Goal: Task Accomplishment & Management: Use online tool/utility

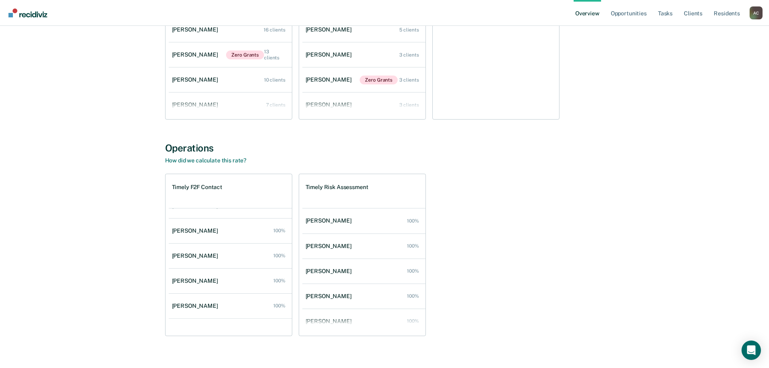
click at [489, 241] on div "Timely F2F Contact [PERSON_NAME] 100% [PERSON_NAME] 100% [PERSON_NAME] 100% [PE…" at bounding box center [384, 255] width 439 height 162
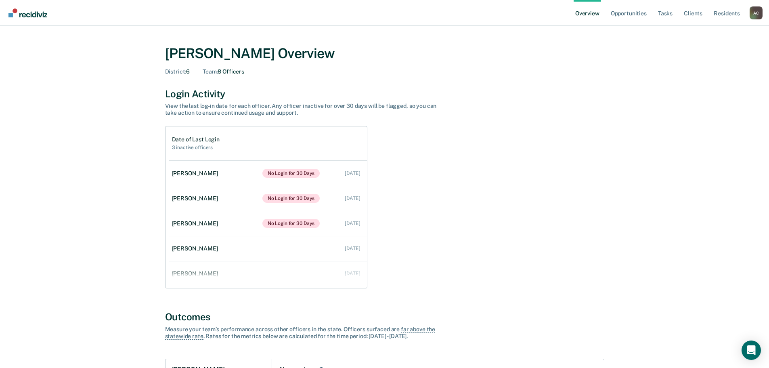
click at [754, 14] on div "A C" at bounding box center [756, 12] width 13 height 13
click at [714, 64] on link "Go to Operations" at bounding box center [724, 62] width 52 height 7
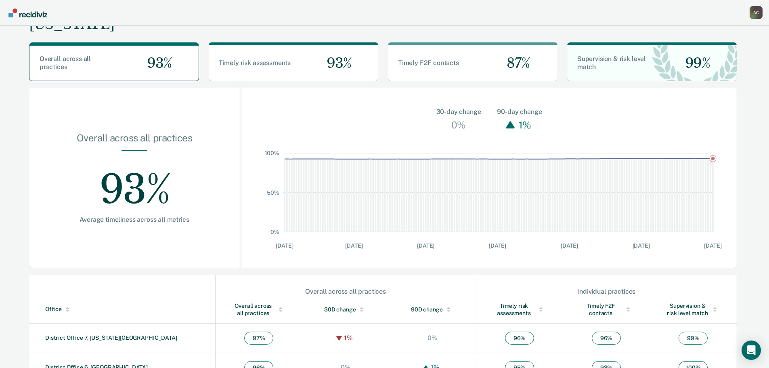
scroll to position [162, 0]
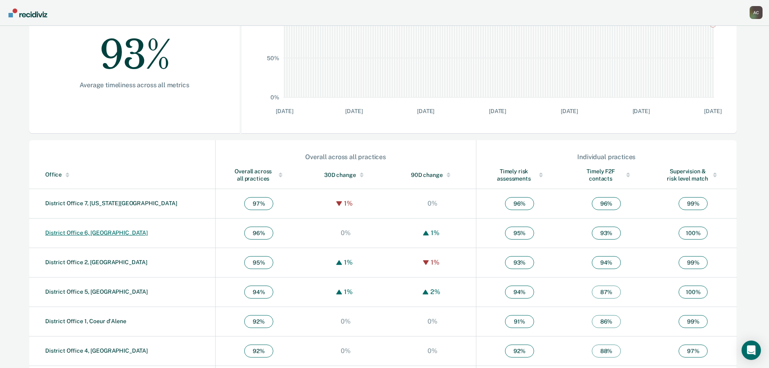
click at [99, 231] on link "District Office 6, [GEOGRAPHIC_DATA]" at bounding box center [96, 232] width 103 height 6
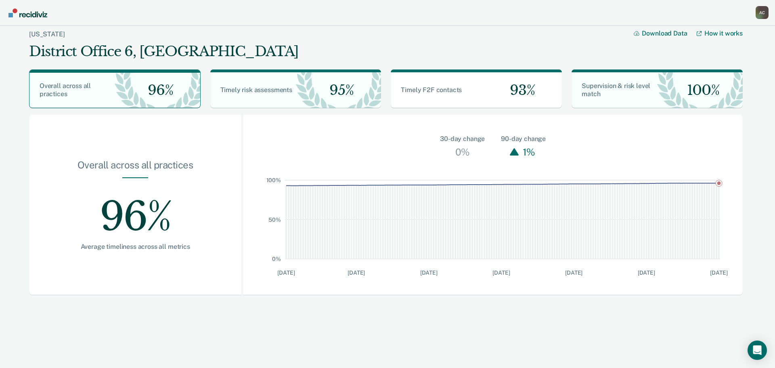
click at [652, 320] on main "[US_STATE] District Office 6, Pocatello Download Data How it works Overall acro…" at bounding box center [387, 195] width 775 height 338
click at [114, 216] on div "96%" at bounding box center [135, 210] width 161 height 65
click at [763, 13] on div "A C" at bounding box center [762, 12] width 13 height 13
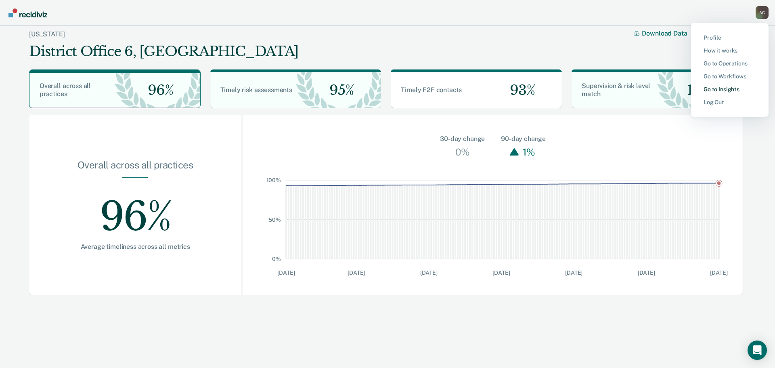
click at [721, 91] on link "Go to Insights" at bounding box center [730, 89] width 52 height 7
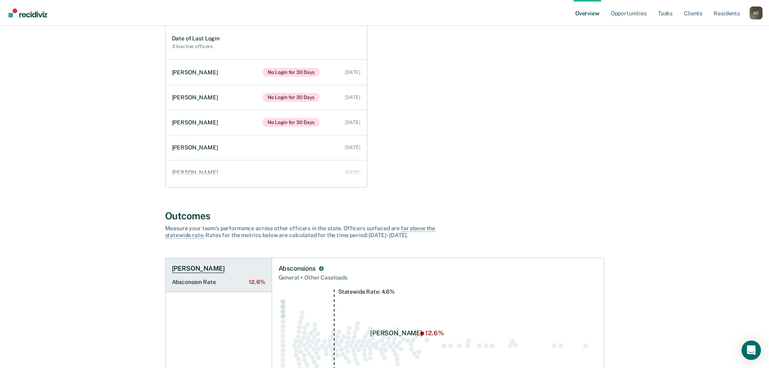
scroll to position [131, 0]
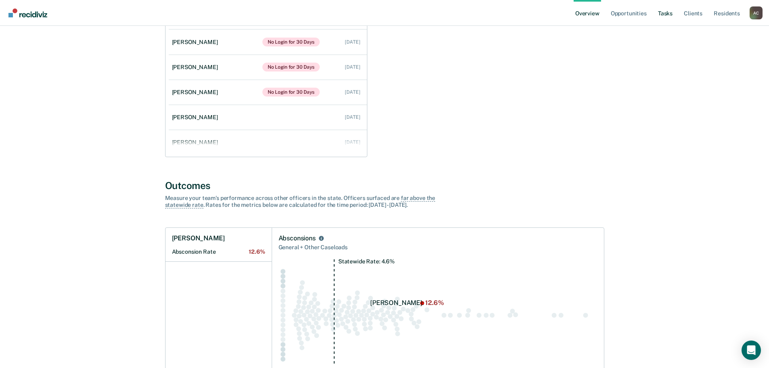
click at [667, 13] on link "Tasks" at bounding box center [666, 13] width 18 height 26
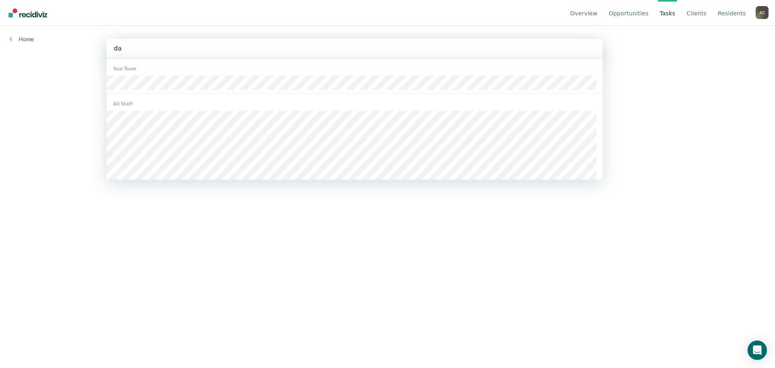
type input "day"
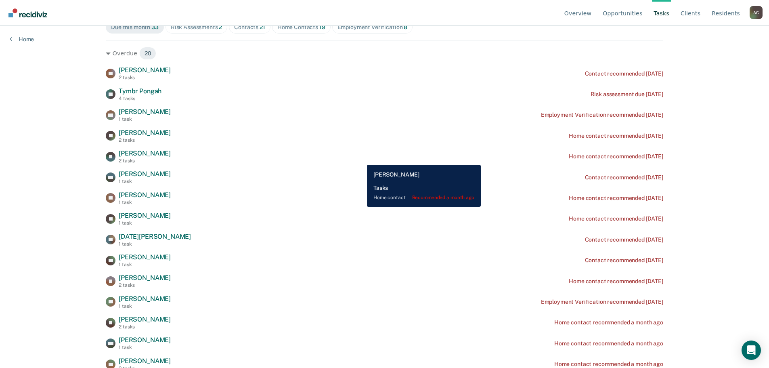
scroll to position [81, 0]
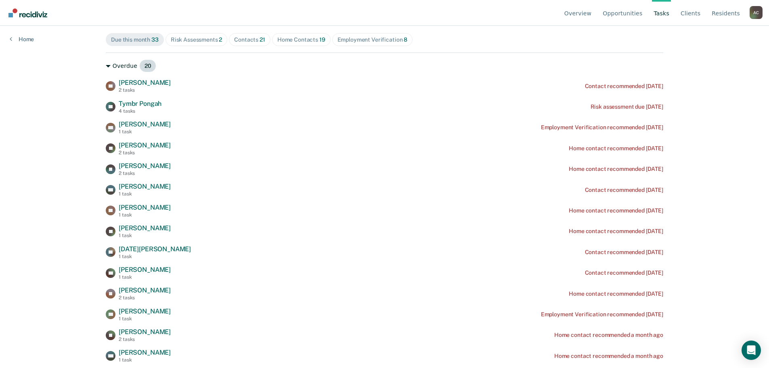
click at [107, 67] on icon at bounding box center [108, 66] width 5 height 5
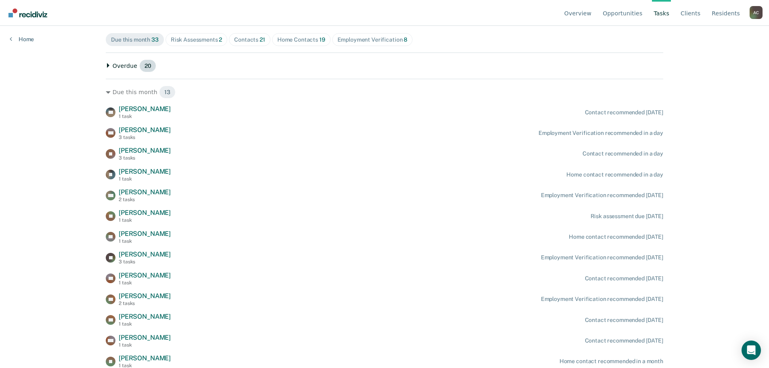
click at [107, 67] on icon at bounding box center [108, 65] width 5 height 5
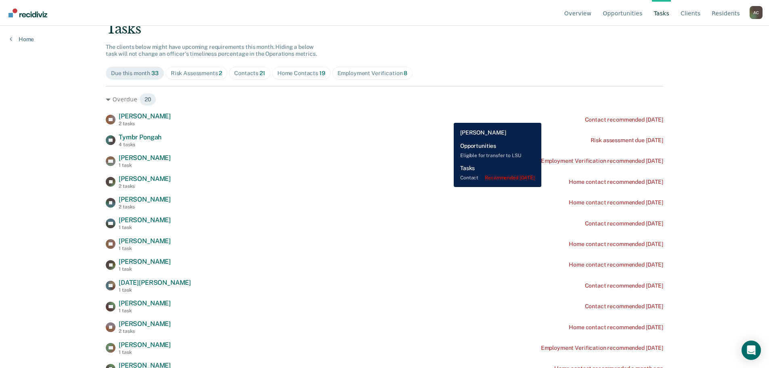
scroll to position [0, 0]
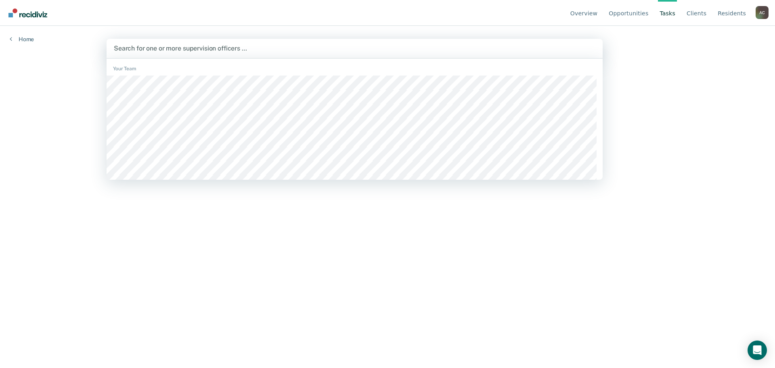
click at [162, 50] on div at bounding box center [355, 48] width 482 height 9
type input "bris"
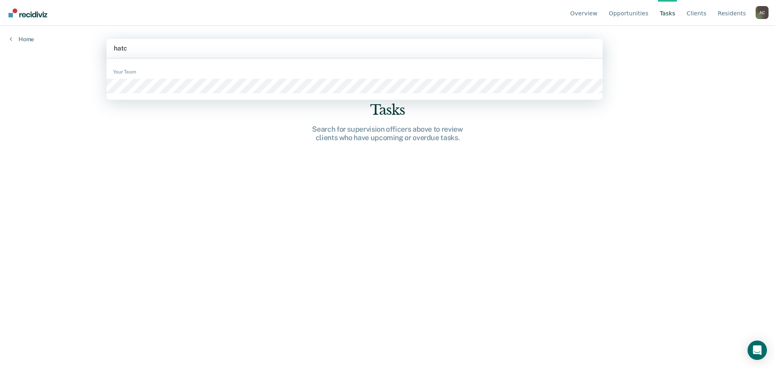
type input "hatch"
type input "phill"
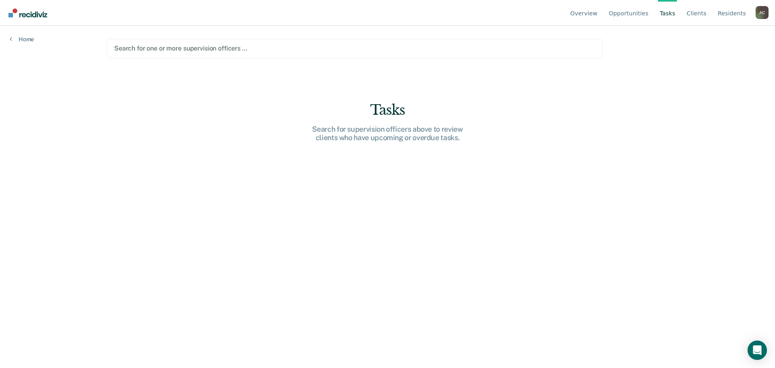
click at [166, 50] on div at bounding box center [354, 48] width 481 height 9
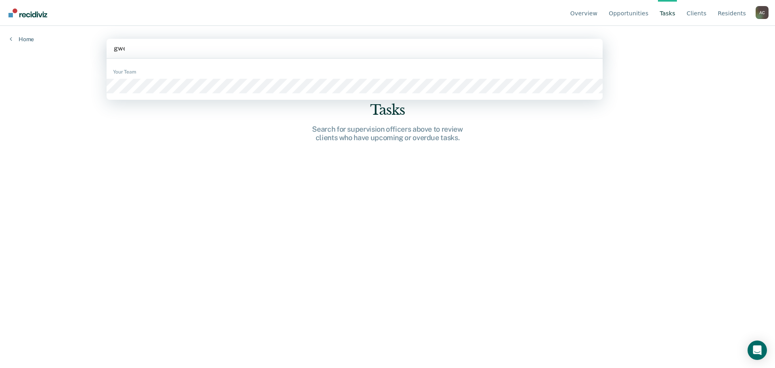
type input "[PERSON_NAME]"
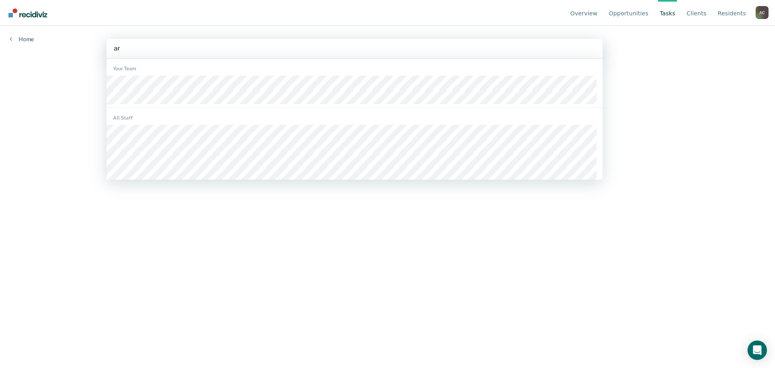
type input "arl"
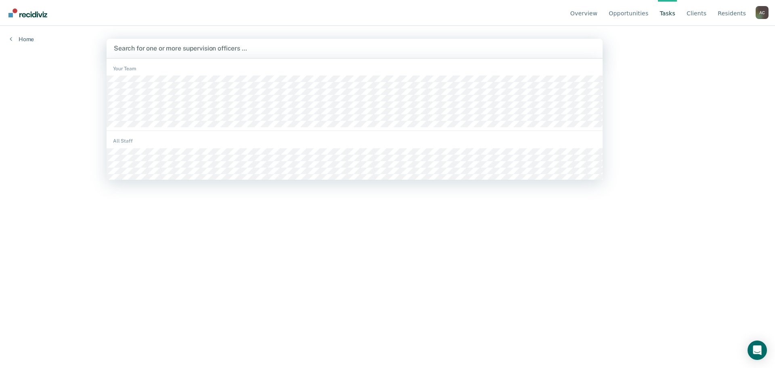
click at [163, 49] on div at bounding box center [355, 48] width 482 height 9
type input "law"
click at [159, 50] on div at bounding box center [355, 48] width 482 height 9
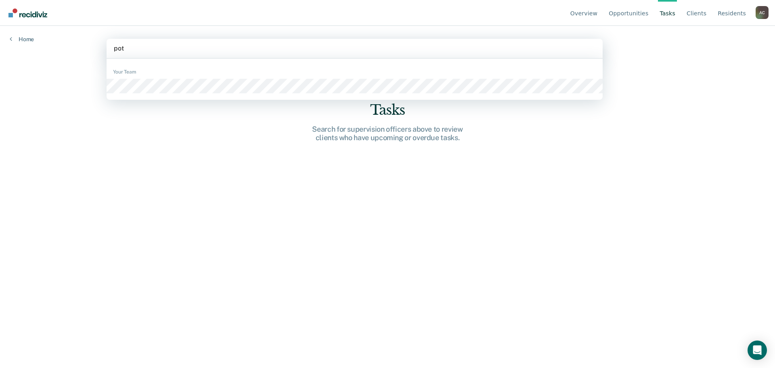
type input "pott"
